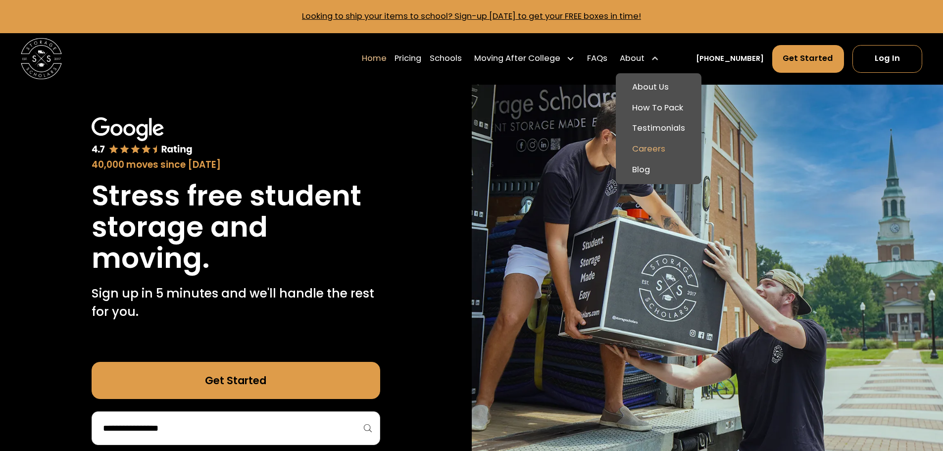
click at [662, 151] on link "Careers" at bounding box center [659, 149] width 78 height 21
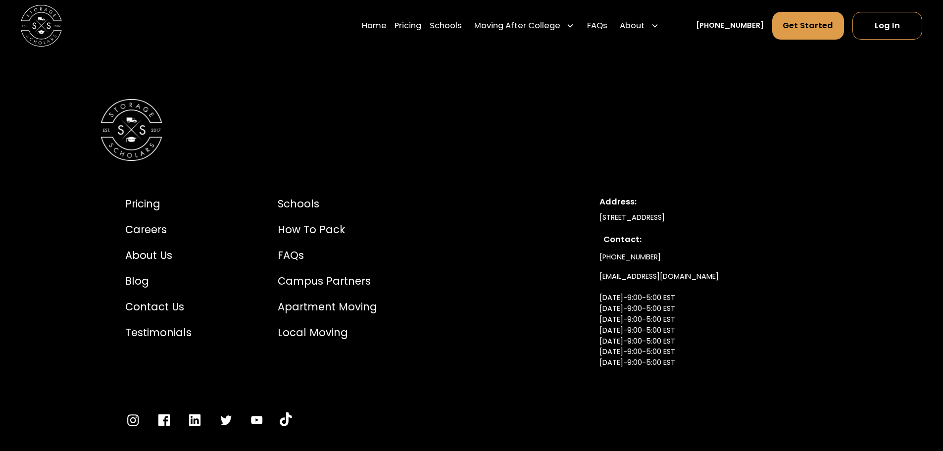
scroll to position [2129, 0]
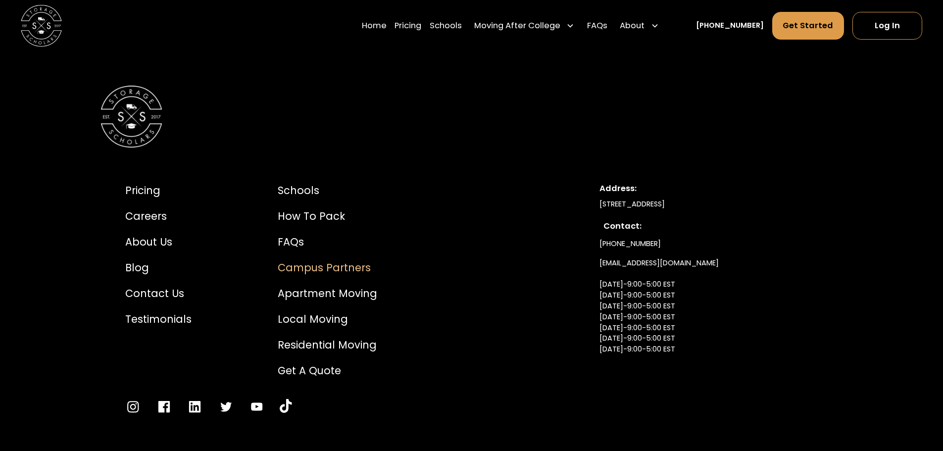
click at [336, 270] on div "Campus Partners" at bounding box center [328, 267] width 100 height 15
